Goal: Find specific page/section: Find specific page/section

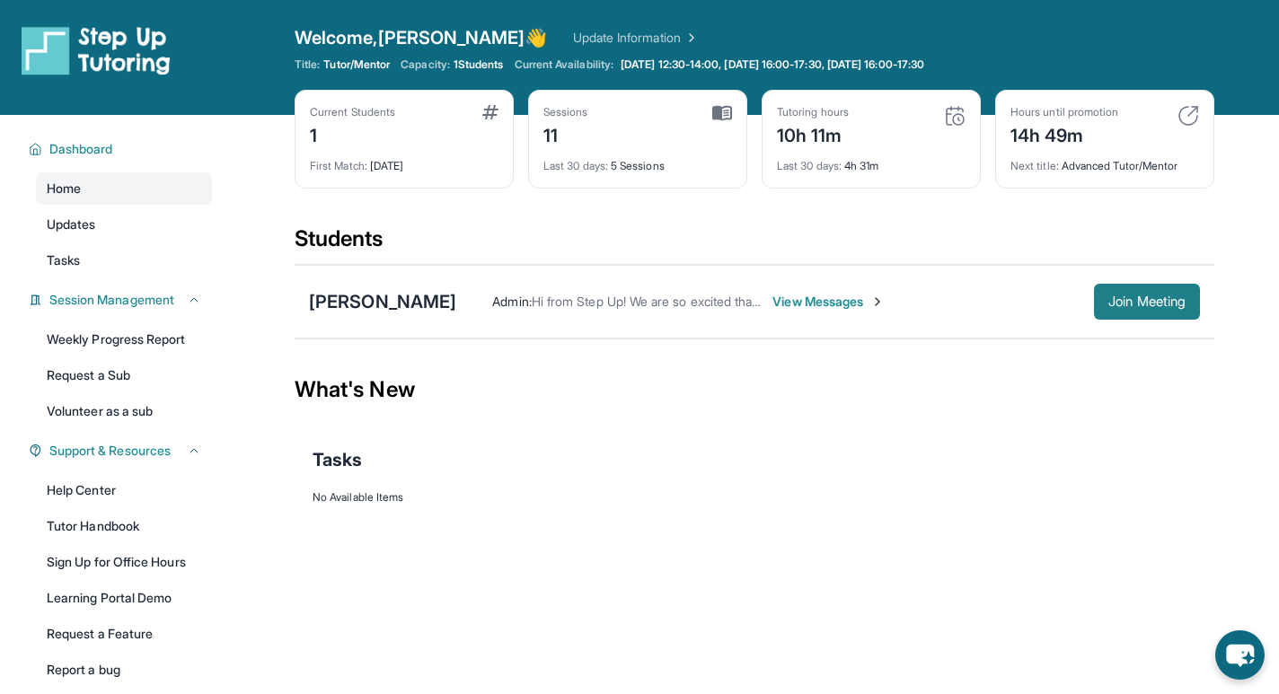
click at [1128, 305] on span "Join Meeting" at bounding box center [1146, 301] width 77 height 11
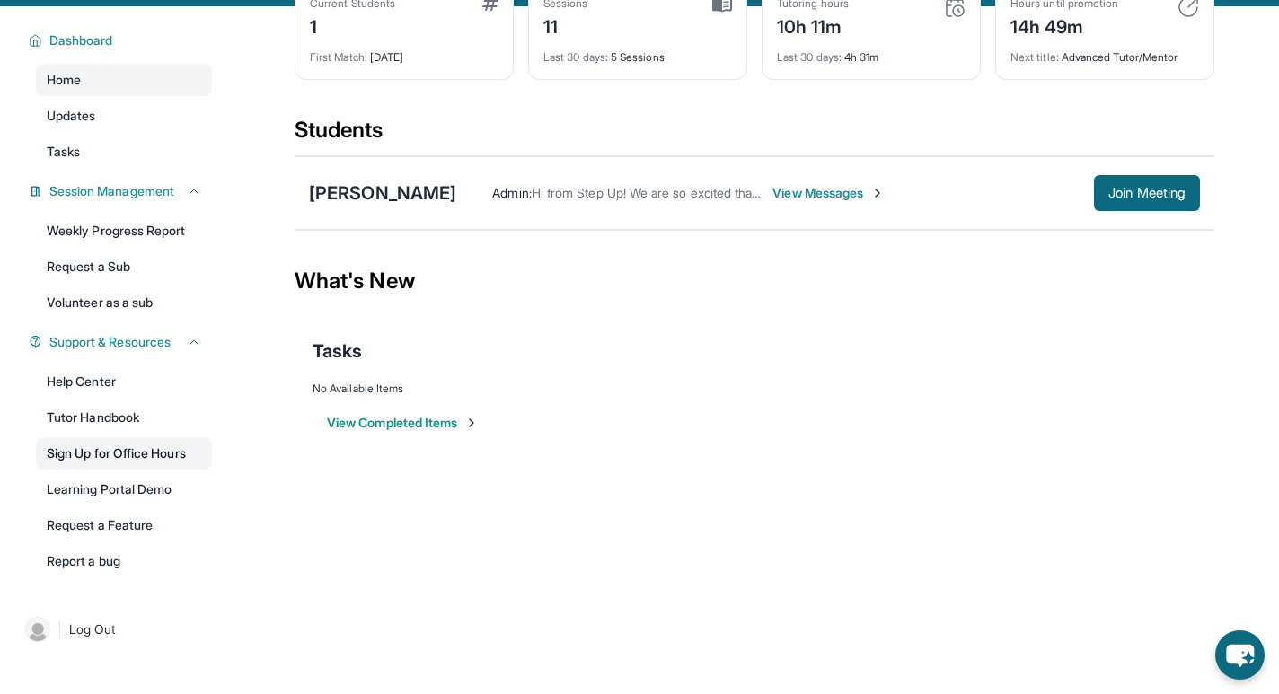
scroll to position [115, 0]
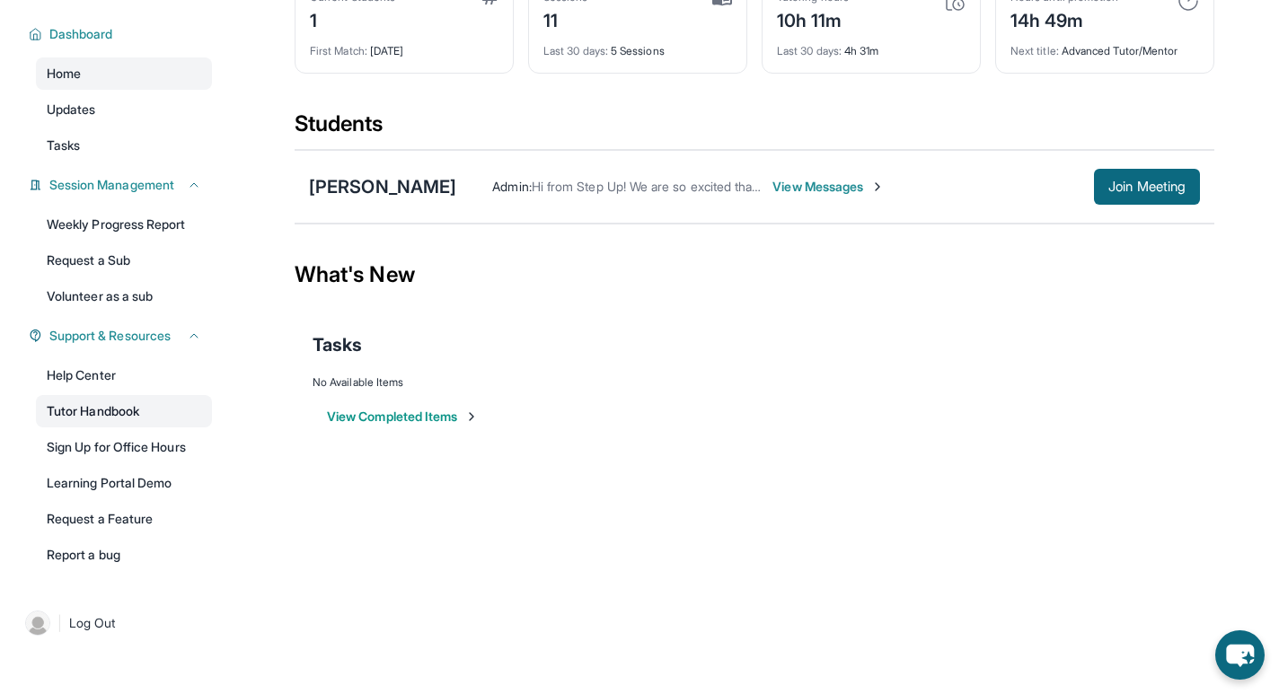
click at [116, 409] on link "Tutor Handbook" at bounding box center [124, 411] width 176 height 32
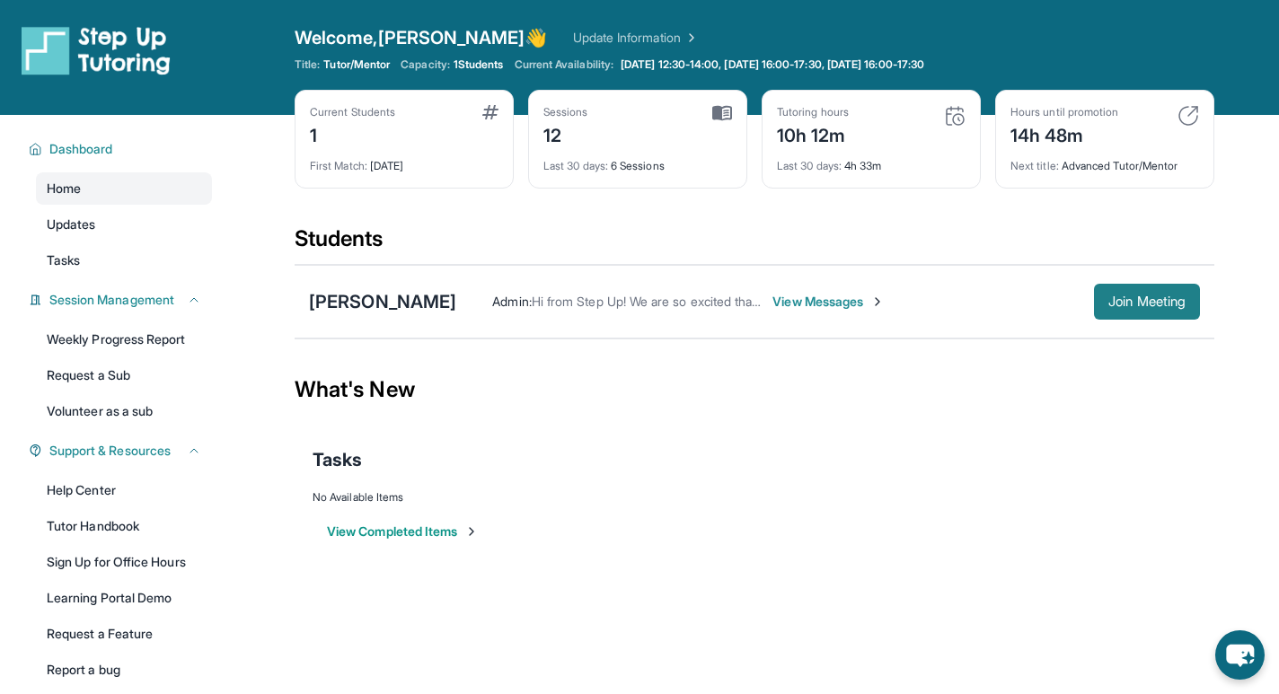
click at [1115, 298] on span "Join Meeting" at bounding box center [1146, 301] width 77 height 11
